Goal: Book appointment/travel/reservation

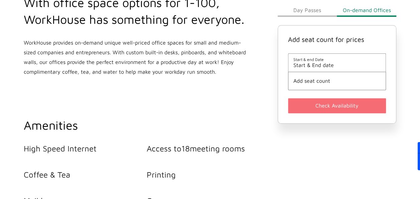
scroll to position [234, 0]
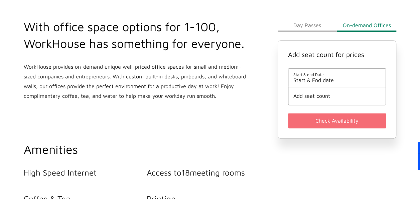
click at [328, 24] on button "Day Passes" at bounding box center [307, 24] width 59 height 13
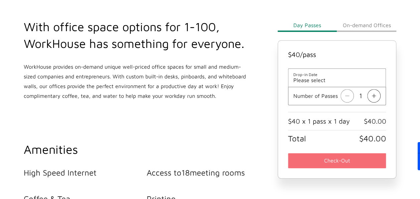
click at [370, 25] on button "On-demand Offices" at bounding box center [366, 24] width 59 height 13
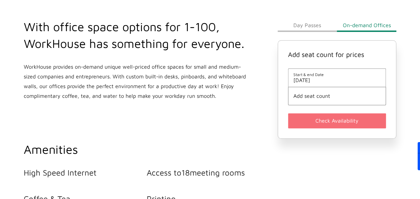
click at [340, 82] on span "[DATE]" at bounding box center [337, 80] width 88 height 6
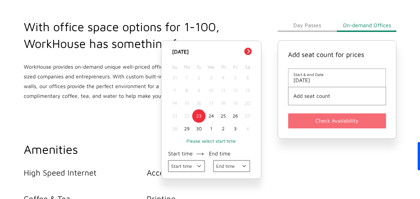
click at [249, 50] on button "Next Month" at bounding box center [247, 50] width 7 height 7
click at [246, 51] on button "Next Month" at bounding box center [247, 50] width 7 height 7
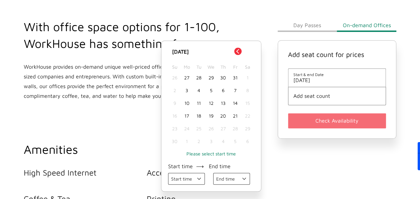
click at [246, 51] on div "[DATE]" at bounding box center [211, 51] width 85 height 8
click at [241, 50] on button "Previous Month" at bounding box center [237, 50] width 7 height 7
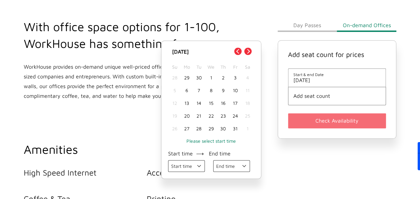
click at [230, 19] on h2 "With office space options for 1-100, WorkHouse has something for everyone." at bounding box center [136, 34] width 225 height 33
